Goal: Task Accomplishment & Management: Use online tool/utility

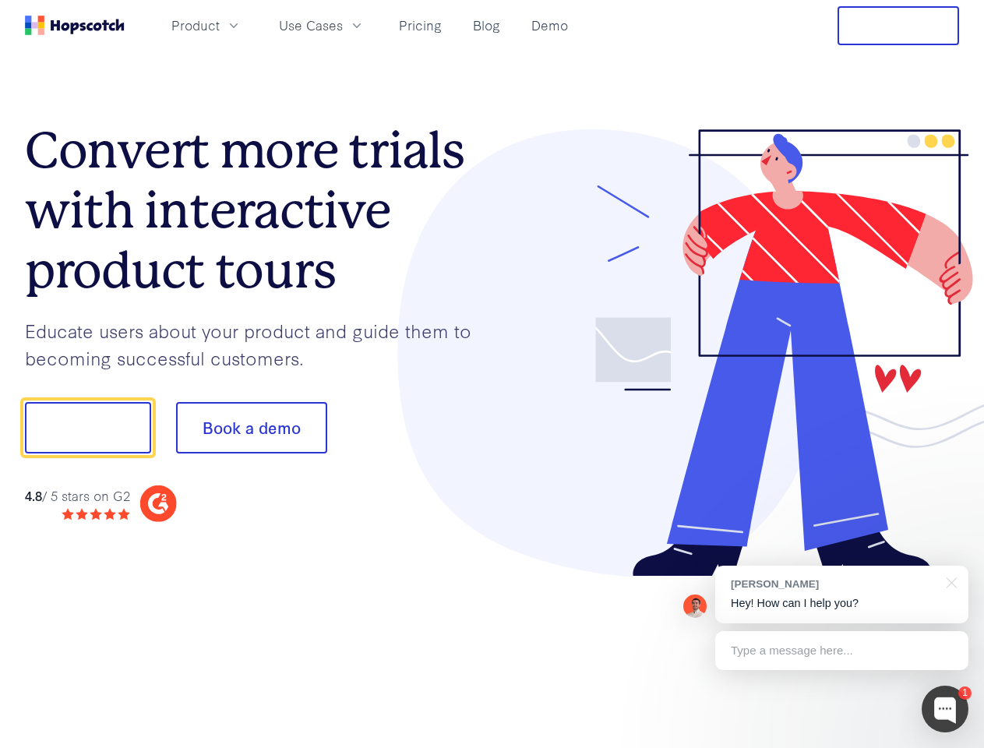
click at [492, 374] on div at bounding box center [725, 353] width 467 height 448
click at [220, 25] on span "Product" at bounding box center [195, 25] width 48 height 19
click at [343, 25] on span "Use Cases" at bounding box center [311, 25] width 64 height 19
click at [898, 26] on button "Free Trial" at bounding box center [897, 25] width 121 height 39
click at [87, 428] on button "Show me!" at bounding box center [88, 427] width 126 height 51
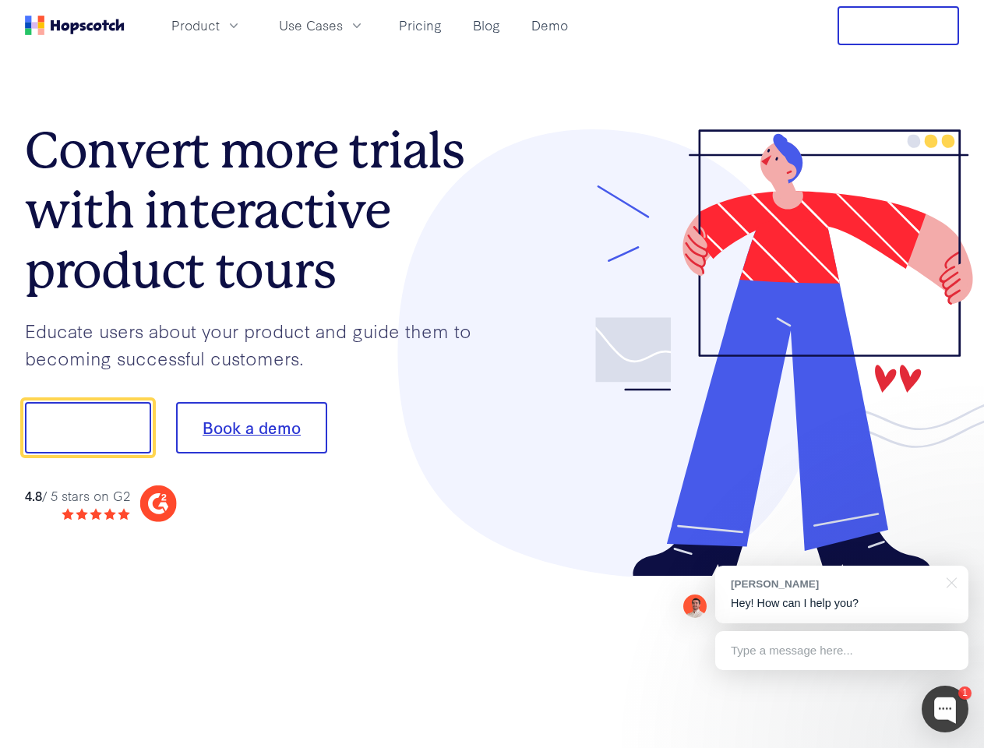
click at [251, 428] on button "Book a demo" at bounding box center [251, 427] width 151 height 51
click at [945, 709] on div at bounding box center [944, 708] width 47 height 47
click at [841, 594] on div "[PERSON_NAME] Hey! How can I help you?" at bounding box center [841, 594] width 253 height 58
click at [948, 581] on div at bounding box center [822, 425] width 292 height 519
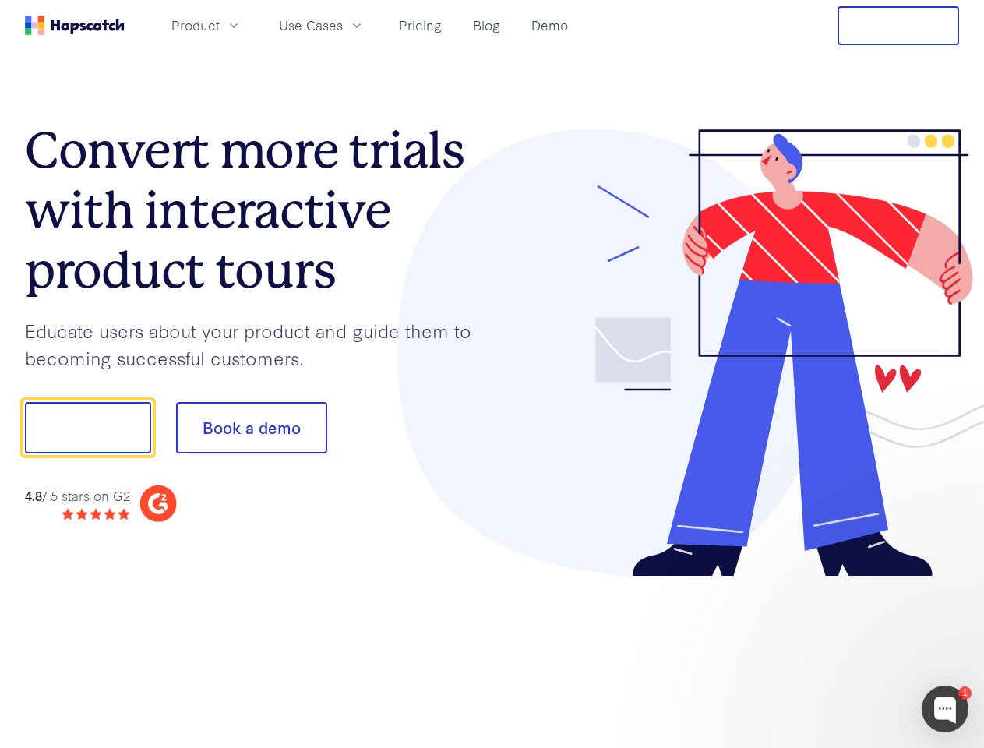
click at [841, 650] on div at bounding box center [822, 530] width 292 height 311
